Goal: Complete application form: Complete application form

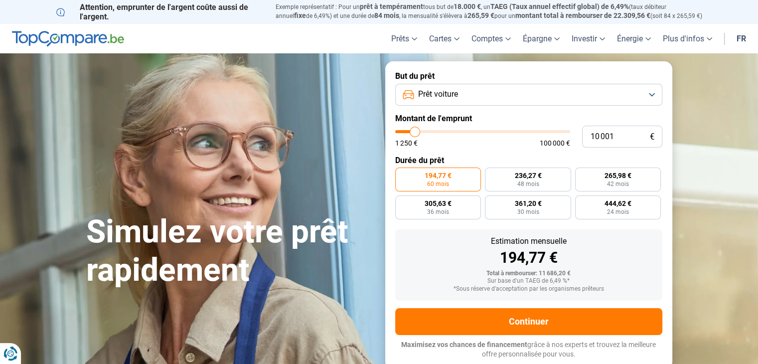
type input "9 500"
type input "9500"
type input "9 750"
type input "9750"
type input "10 000"
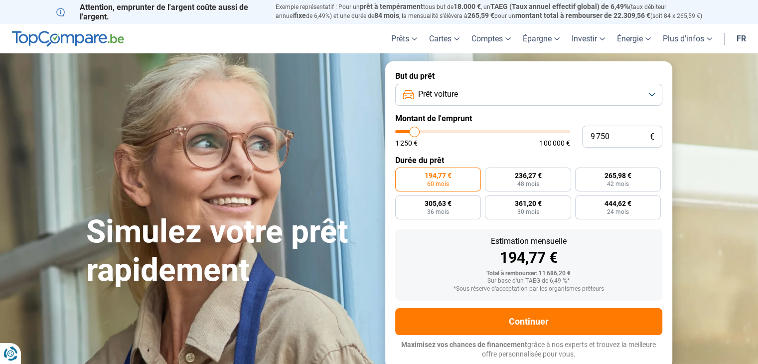
type input "10000"
type input "10 500"
type input "10500"
type input "10 750"
type input "10750"
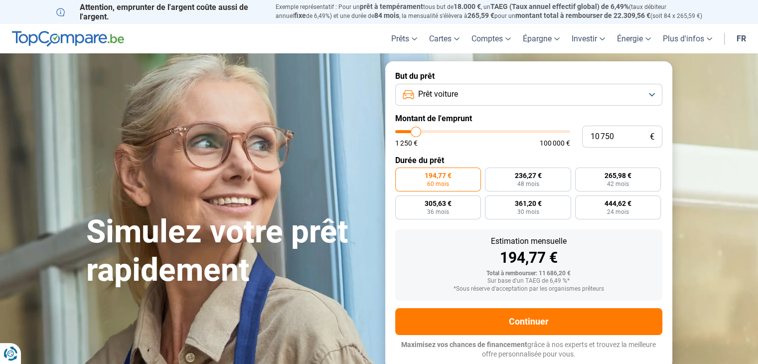
type input "11 250"
type input "11250"
type input "12 250"
type input "12250"
type input "12 500"
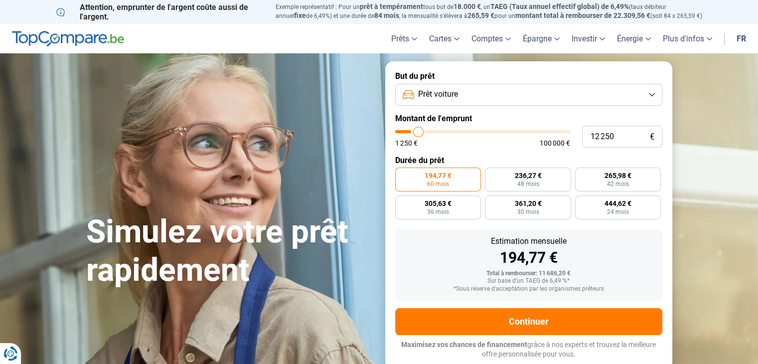
type input "12500"
type input "13 000"
type input "13000"
type input "14 750"
type input "14750"
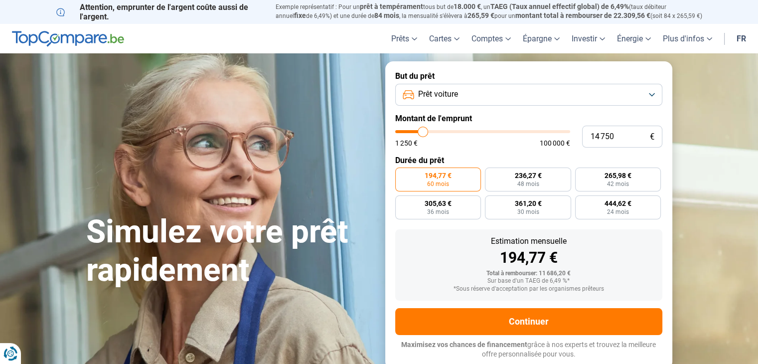
type input "15 250"
type input "15250"
type input "15 500"
type input "15500"
type input "16 250"
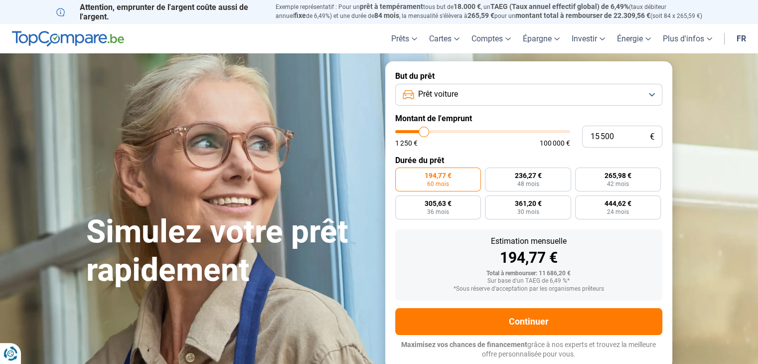
type input "16250"
type input "17 000"
type input "17000"
type input "17 500"
type input "17500"
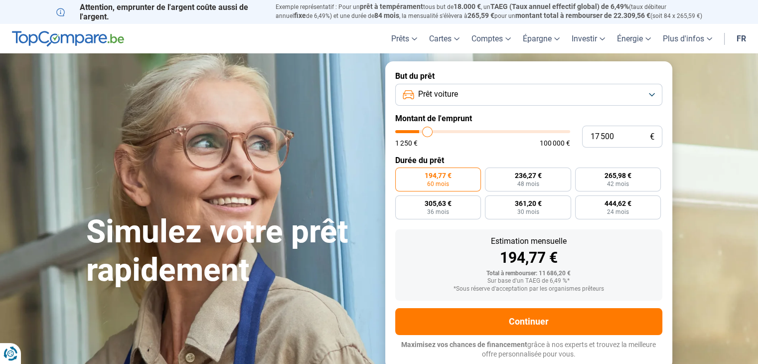
type input "18 250"
type input "18250"
type input "19 250"
type input "19250"
type input "19 500"
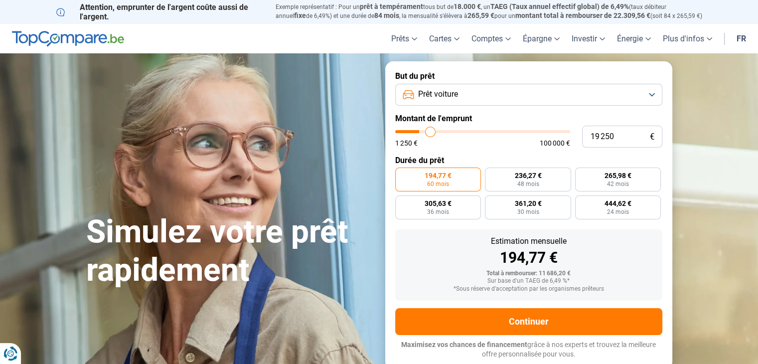
type input "19500"
type input "20 500"
type input "20500"
type input "21 250"
type input "21250"
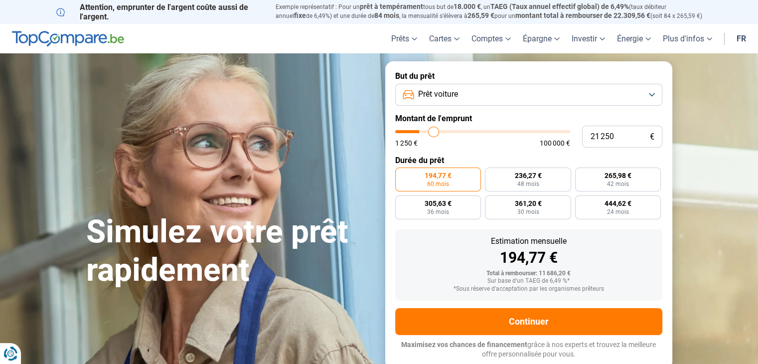
type input "21 500"
type input "21500"
type input "22 250"
type input "22250"
type input "22 750"
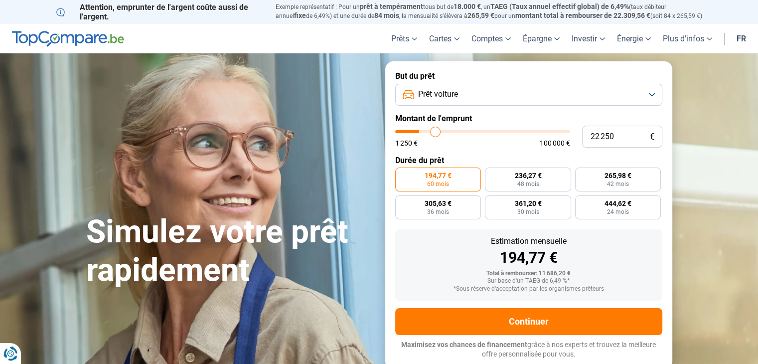
type input "22750"
type input "23 500"
type input "23500"
type input "24 500"
type input "24500"
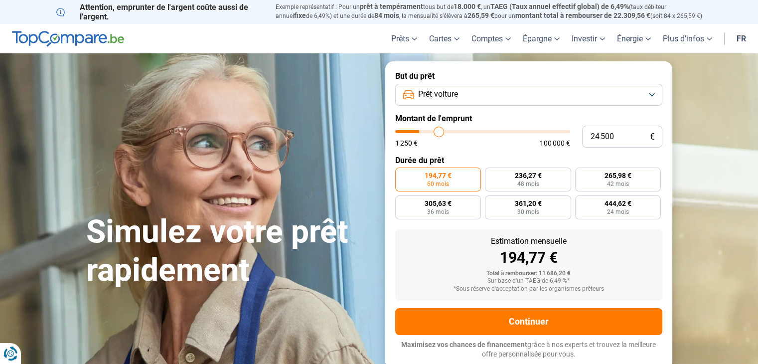
type input "25 250"
type input "25250"
type input "26 000"
type input "26000"
type input "26 750"
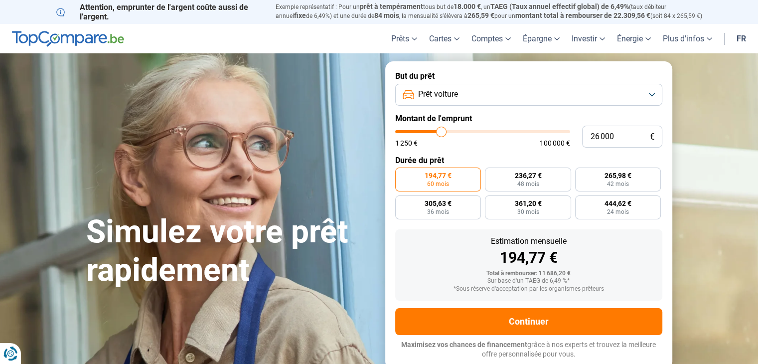
type input "26750"
type input "27 250"
type input "27250"
type input "28 000"
type input "28000"
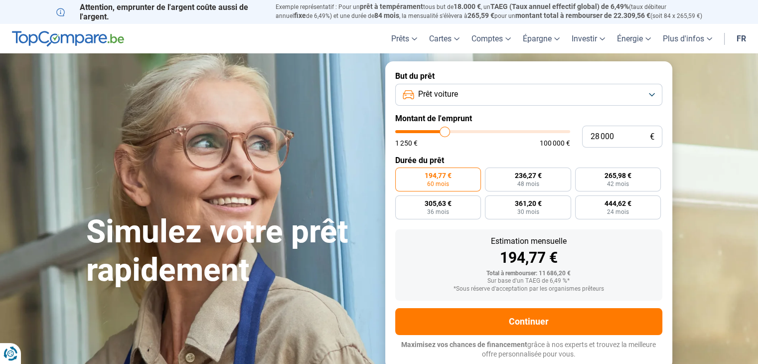
type input "28 500"
type input "28500"
type input "28 750"
type input "28750"
type input "29 000"
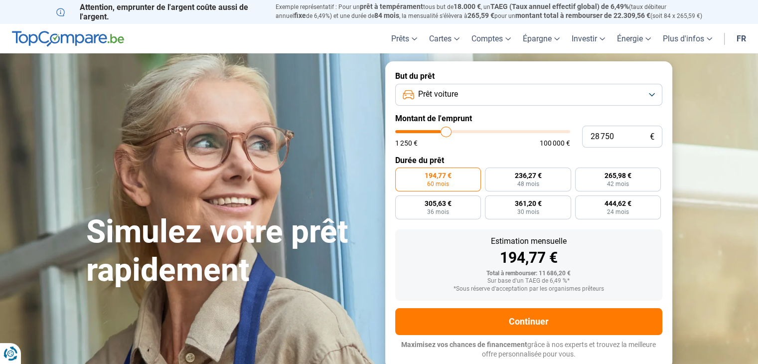
type input "29000"
type input "29 250"
type input "29250"
type input "29 500"
type input "29500"
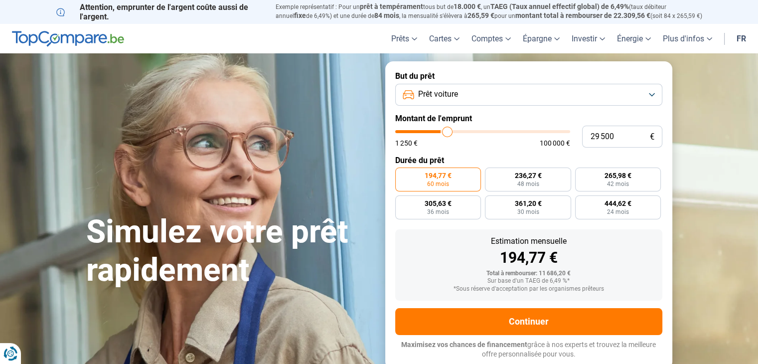
type input "30 000"
type input "30000"
type input "30 250"
type input "30250"
type input "30 500"
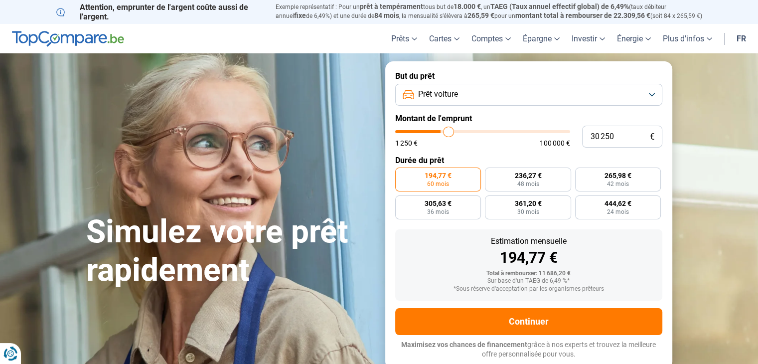
type input "30500"
type input "30 750"
type input "30750"
type input "31 000"
type input "31000"
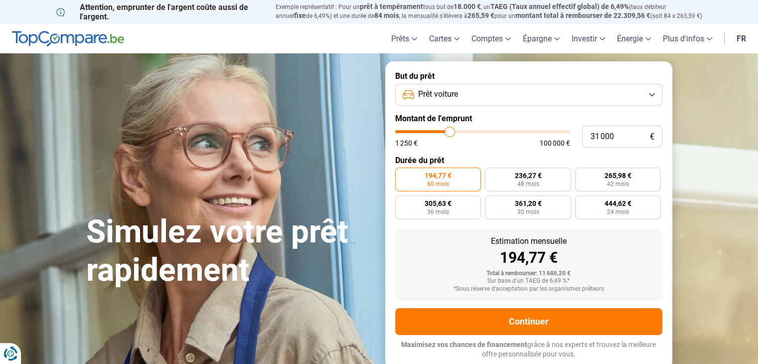
type input "31 250"
type input "31250"
type input "31 500"
type input "31500"
type input "31 750"
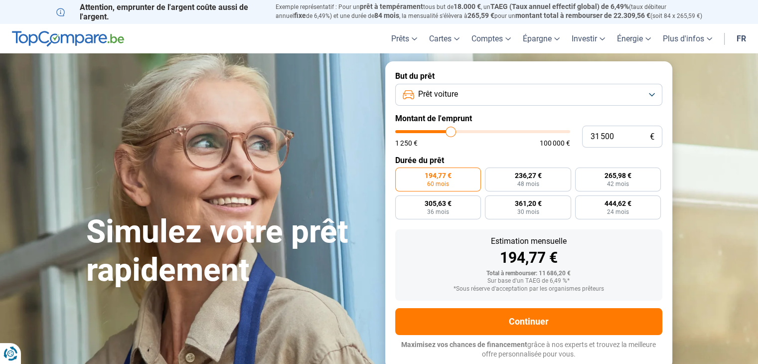
type input "31750"
type input "32 000"
type input "32000"
type input "32 500"
type input "32500"
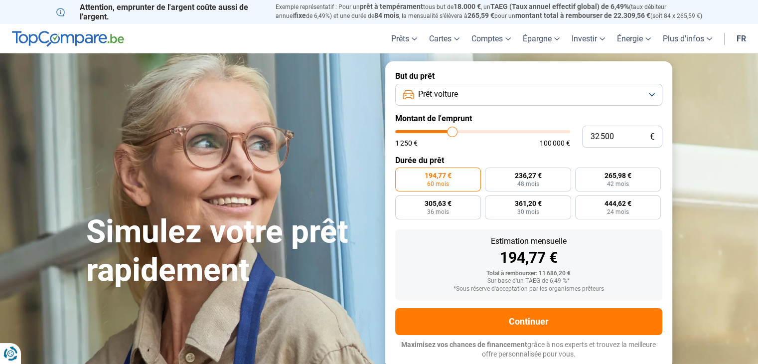
type input "32 000"
type input "32000"
type input "31 750"
type input "31750"
type input "31 500"
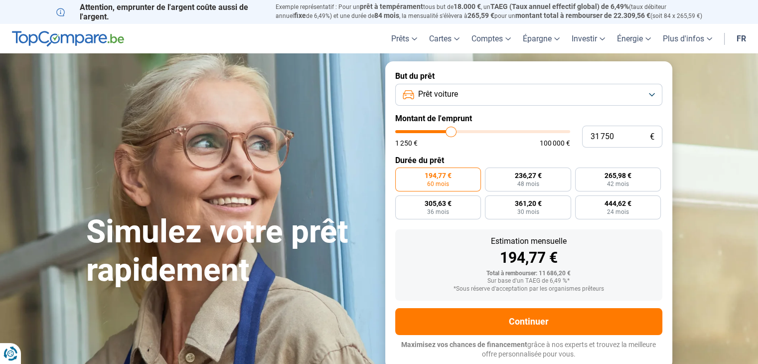
type input "31500"
type input "31 250"
type input "31250"
type input "30 750"
type input "30750"
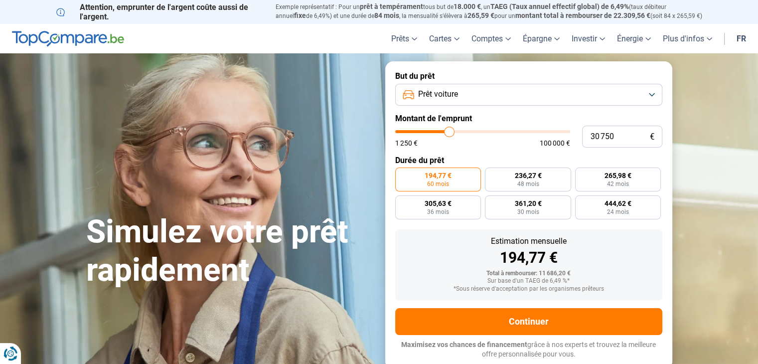
type input "30 500"
type input "30500"
type input "30 250"
type input "30250"
type input "30 000"
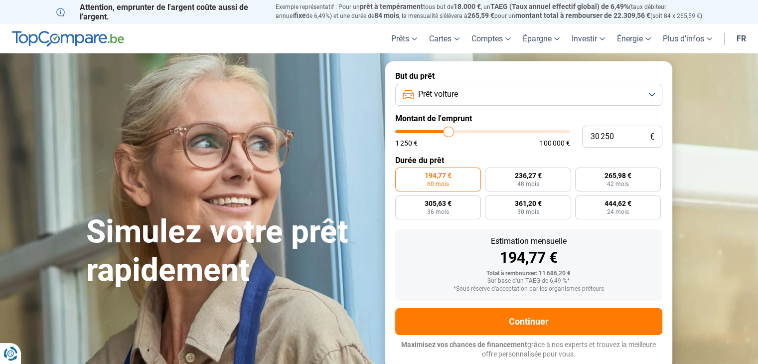
type input "30000"
type input "29 250"
type input "29250"
type input "29 000"
type input "29000"
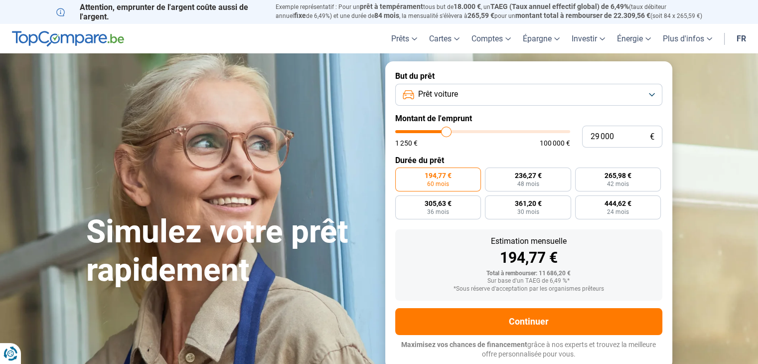
type input "28 750"
type input "28750"
type input "28 500"
type input "28500"
type input "28 250"
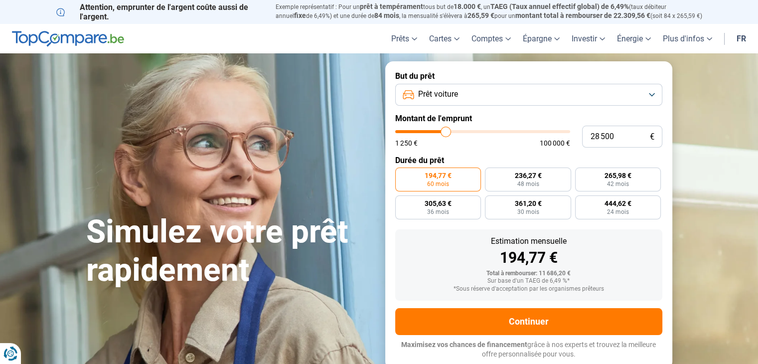
type input "28250"
type input "28 000"
type input "28000"
type input "27 750"
type input "27750"
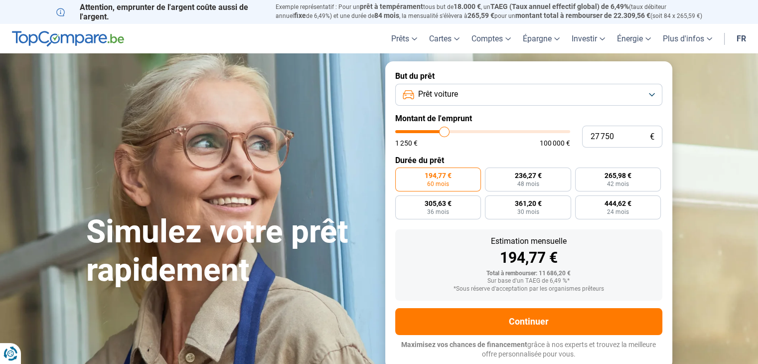
type input "27 500"
type input "27500"
type input "27 250"
type input "27250"
type input "26 750"
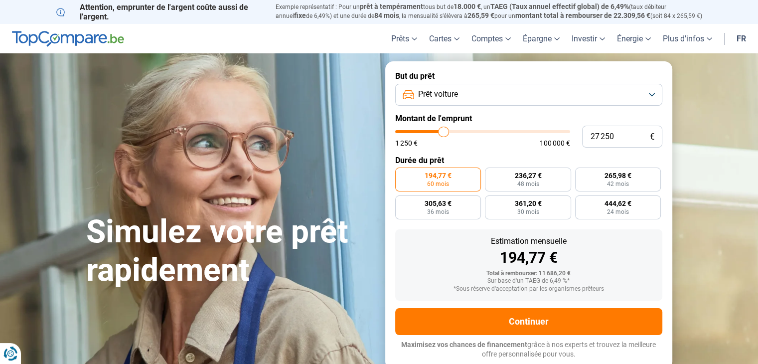
type input "26750"
type input "26 500"
type input "26500"
type input "26 250"
type input "26250"
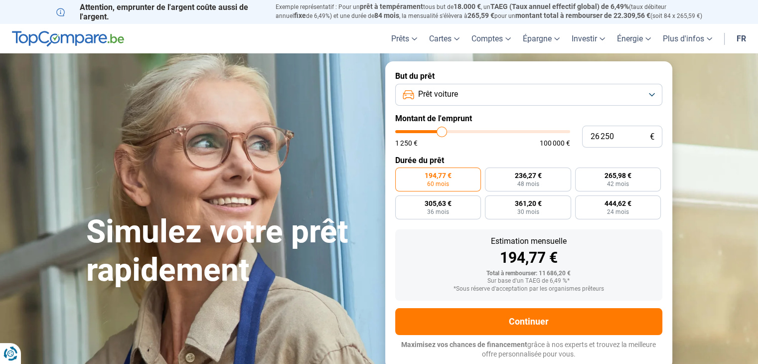
type input "25 750"
type input "25750"
type input "25 500"
type input "25500"
type input "25 250"
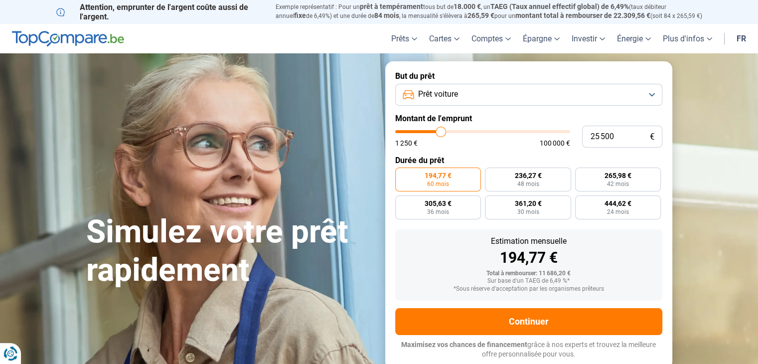
type input "25250"
type input "25 000"
type input "25000"
type input "24 750"
type input "24750"
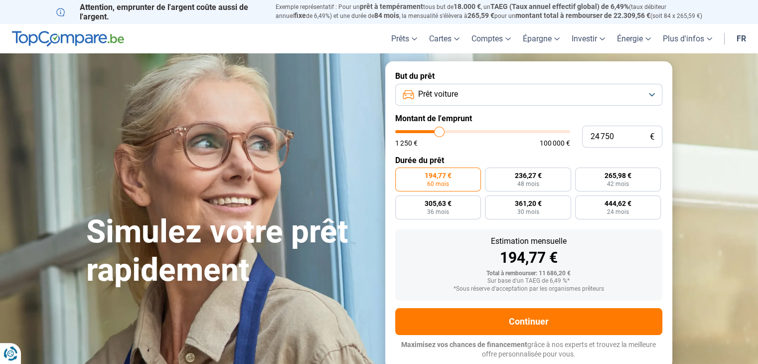
type input "24 250"
type input "24250"
type input "24 000"
type input "24000"
type input "23 750"
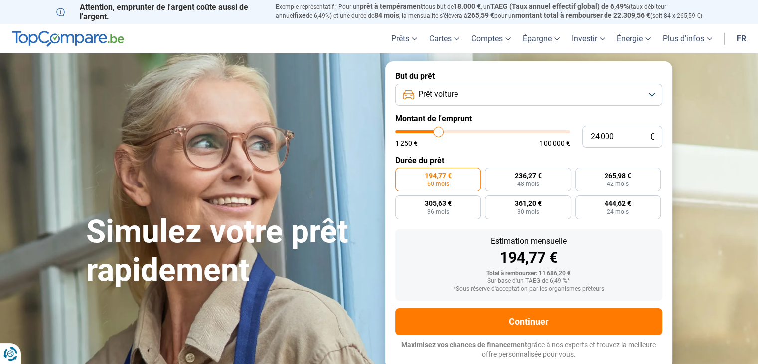
type input "23750"
type input "23 500"
type input "23500"
type input "23 250"
type input "23250"
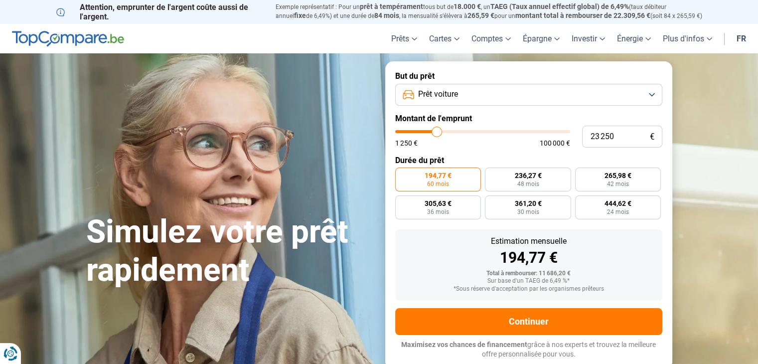
type input "23 000"
type input "23000"
type input "22 750"
type input "22750"
type input "22 500"
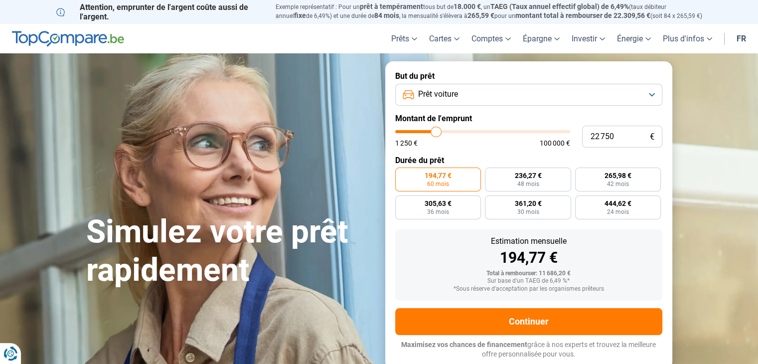
type input "22500"
type input "22 250"
type input "22250"
type input "22 000"
type input "22000"
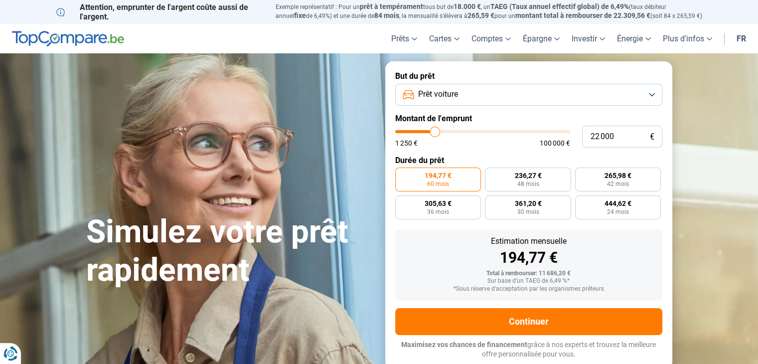
type input "21 500"
drag, startPoint x: 413, startPoint y: 130, endPoint x: 434, endPoint y: 133, distance: 20.7
type input "21500"
click at [434, 133] on input "range" at bounding box center [482, 131] width 175 height 3
radio input "false"
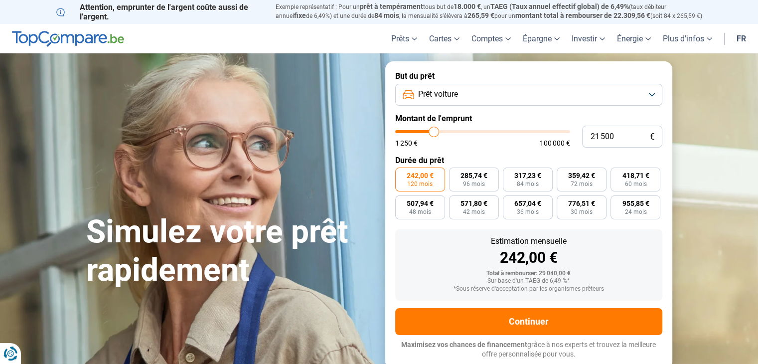
type input "21 250"
type input "21250"
type input "21 000"
type input "21000"
click at [433, 133] on input "range" at bounding box center [482, 131] width 175 height 3
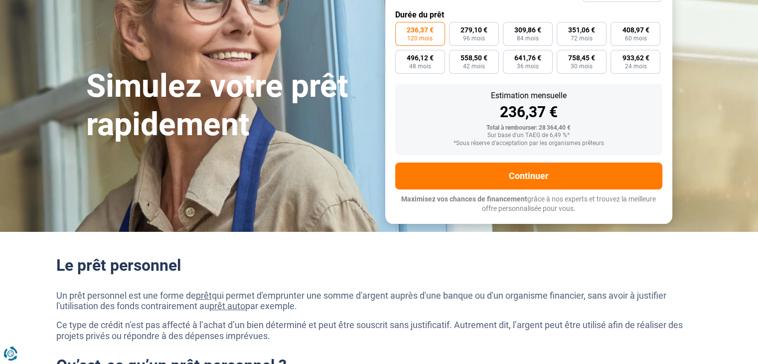
scroll to position [149, 0]
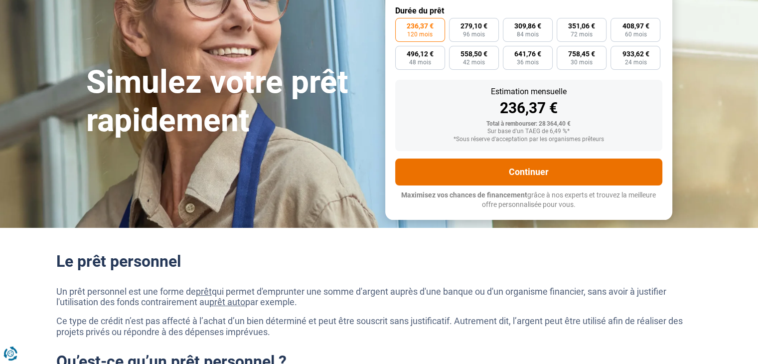
click at [535, 172] on button "Continuer" at bounding box center [528, 171] width 267 height 27
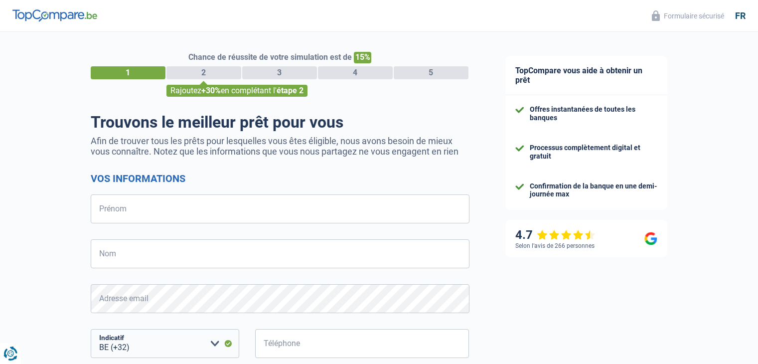
select select "32"
